Goal: Navigation & Orientation: Find specific page/section

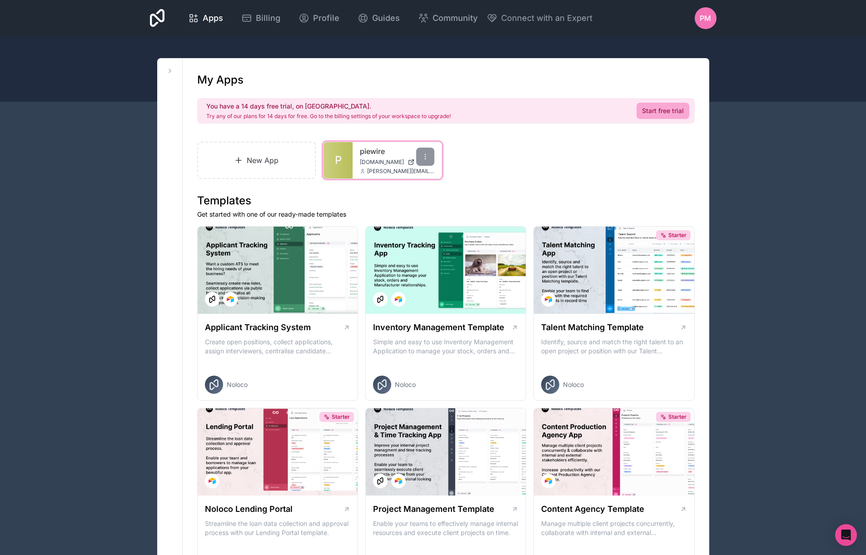
click at [386, 160] on span "[DOMAIN_NAME]" at bounding box center [382, 162] width 44 height 7
click at [423, 155] on icon at bounding box center [424, 156] width 7 height 7
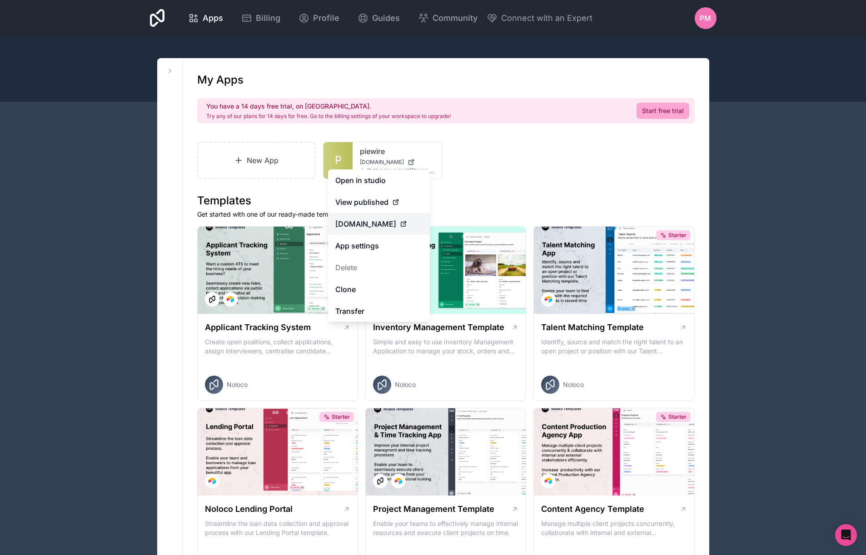
click at [396, 223] on span "[DOMAIN_NAME]" at bounding box center [365, 223] width 61 height 11
click at [388, 185] on link "Open in studio" at bounding box center [379, 180] width 102 height 22
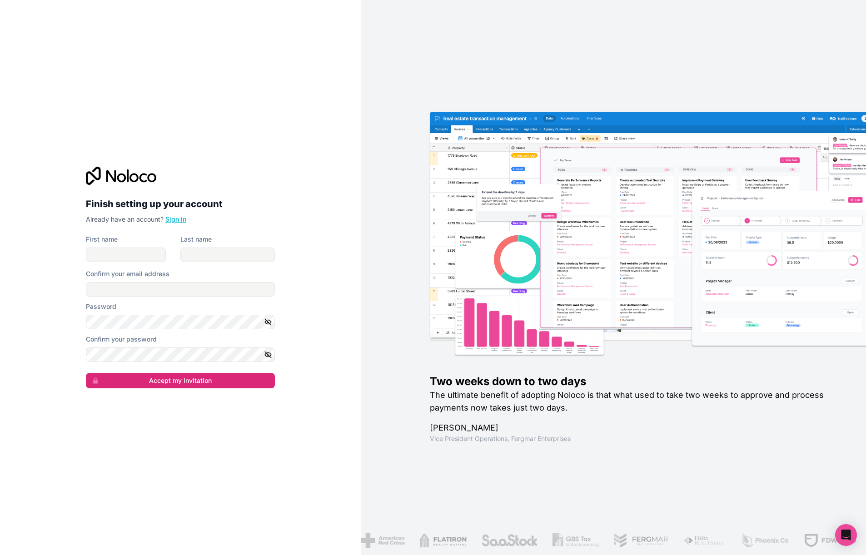
click at [176, 219] on link "Sign in" at bounding box center [175, 219] width 21 height 8
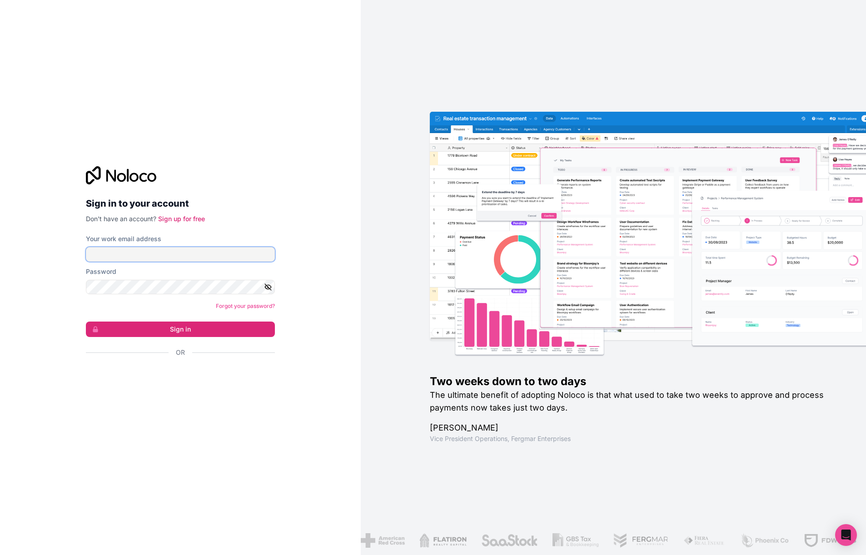
type input "[PERSON_NAME][EMAIL_ADDRESS][DOMAIN_NAME]"
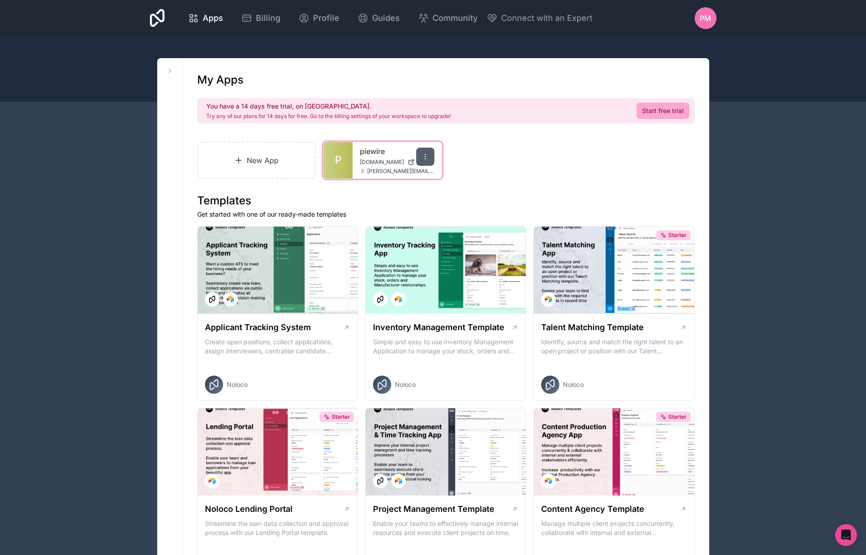
click at [420, 158] on div at bounding box center [425, 157] width 18 height 18
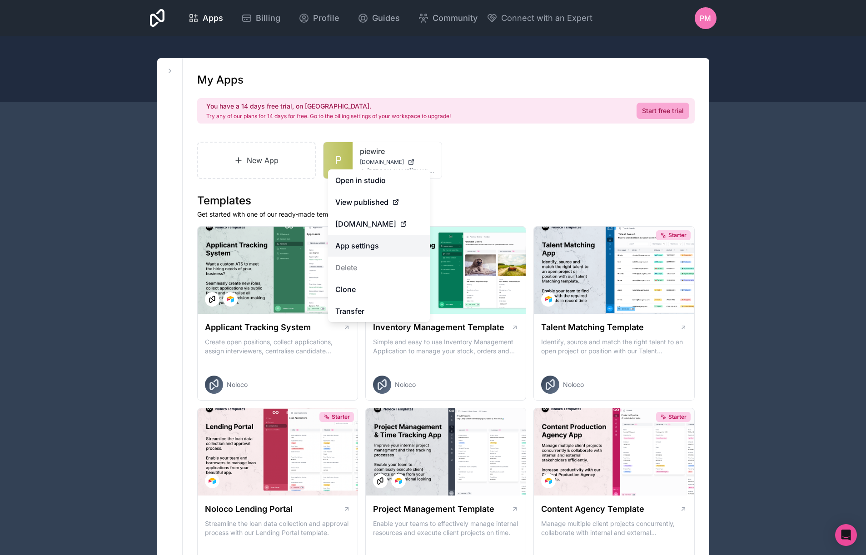
click at [379, 245] on link "App settings" at bounding box center [379, 246] width 102 height 22
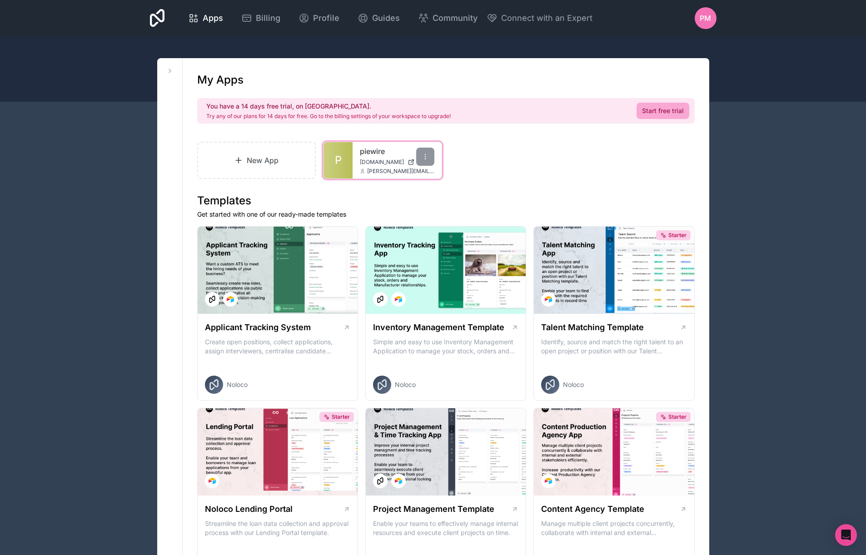
click at [385, 151] on link "piewire" at bounding box center [397, 151] width 74 height 11
